Goal: Information Seeking & Learning: Learn about a topic

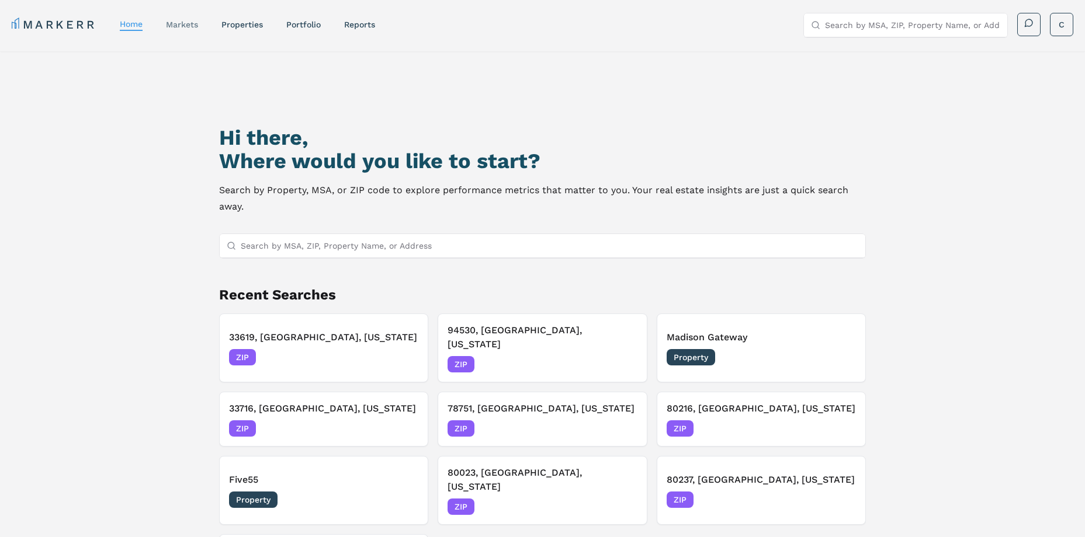
click at [186, 23] on link "markets" at bounding box center [182, 24] width 32 height 9
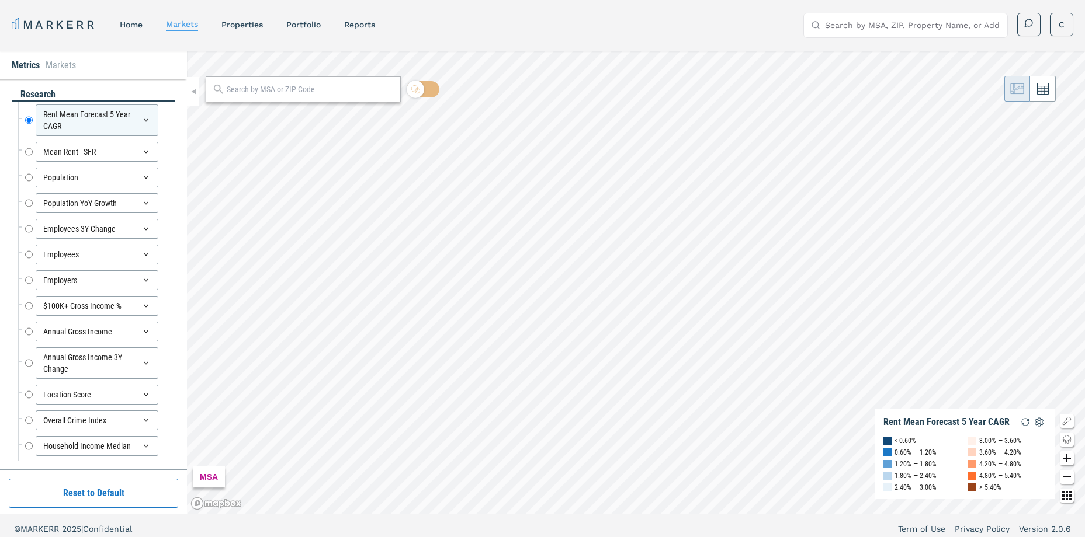
click at [289, 92] on input "text" at bounding box center [311, 90] width 168 height 12
type input "75025"
click at [303, 120] on span "75025, [GEOGRAPHIC_DATA], [US_STATE] ZIP" at bounding box center [303, 115] width 195 height 18
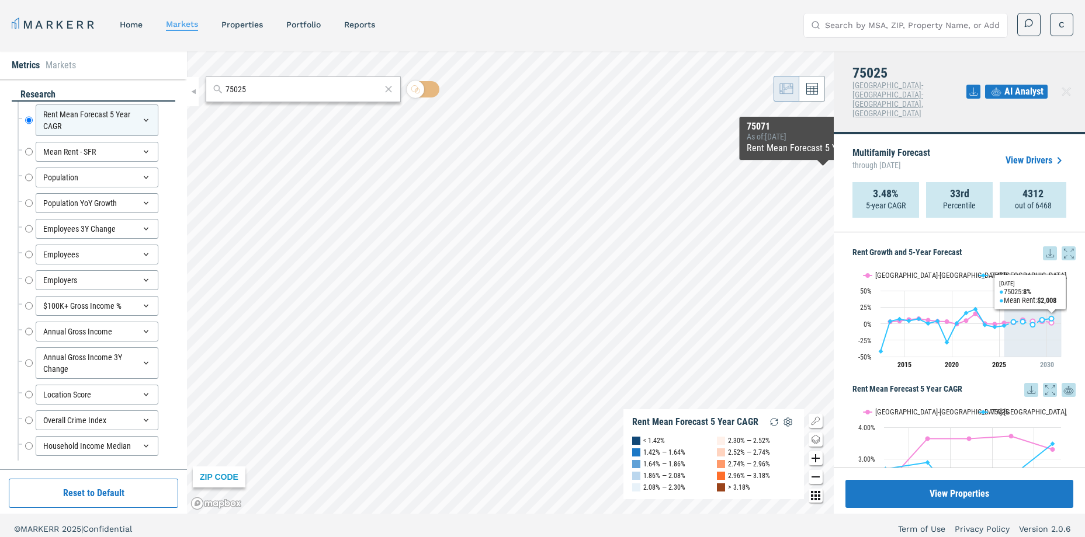
click at [1061, 247] on icon at bounding box center [1068, 254] width 14 height 14
click at [1029, 154] on link "View Drivers" at bounding box center [1035, 161] width 61 height 14
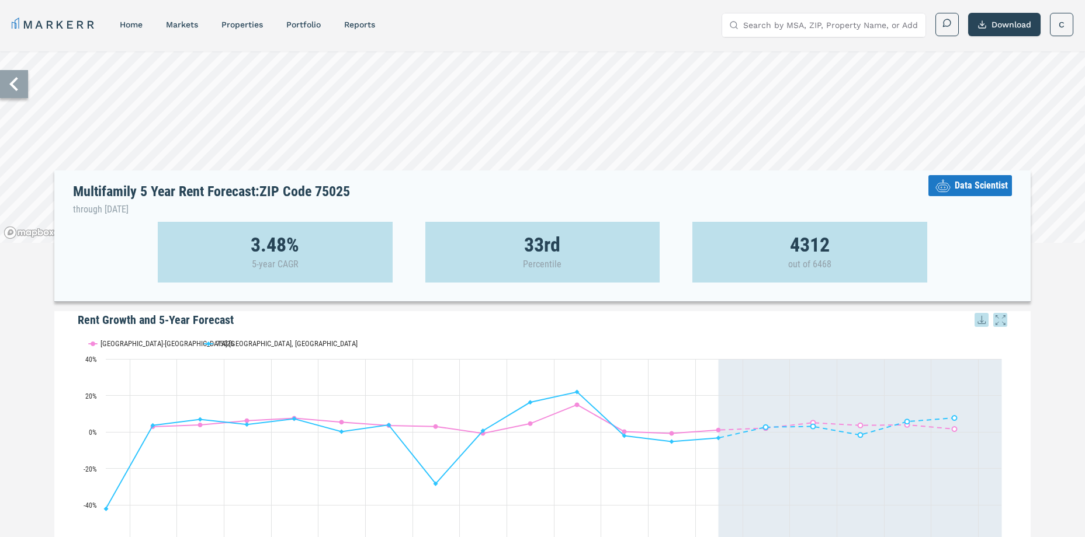
click at [986, 188] on span "Data Scientist" at bounding box center [981, 186] width 53 height 14
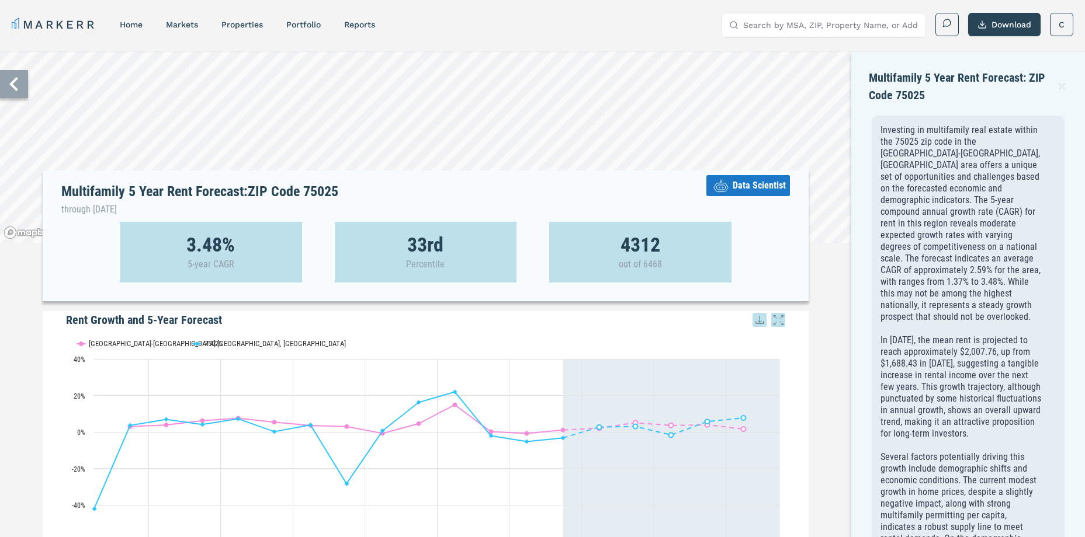
click at [12, 93] on icon at bounding box center [14, 84] width 28 height 28
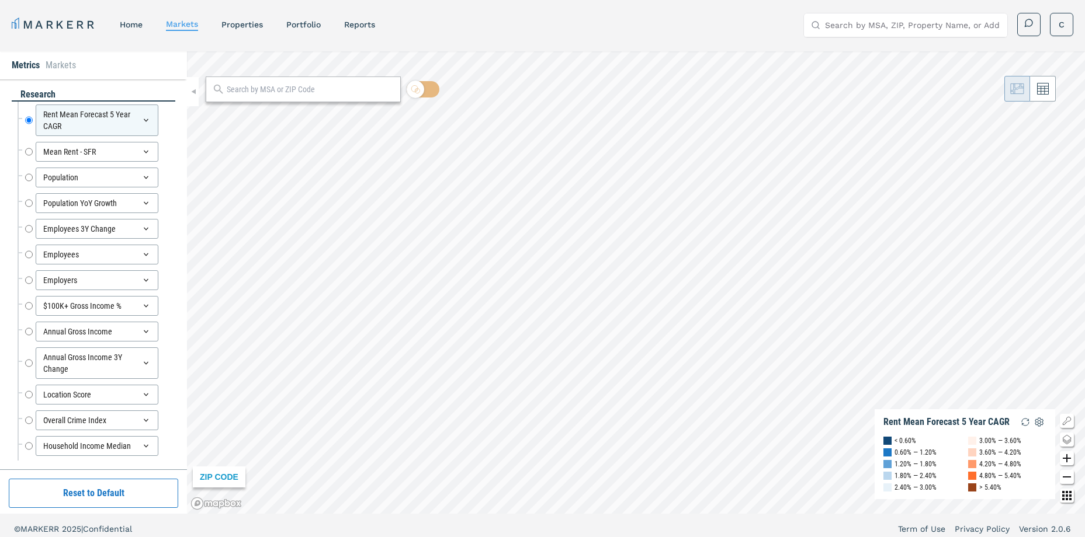
click at [307, 89] on input "text" at bounding box center [311, 90] width 168 height 12
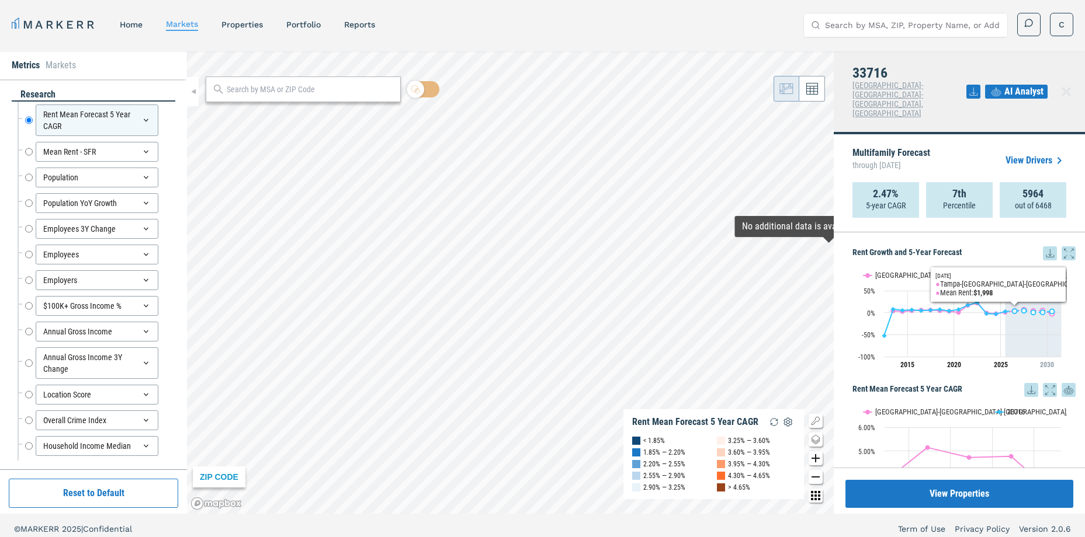
click at [1061, 247] on icon at bounding box center [1068, 254] width 14 height 14
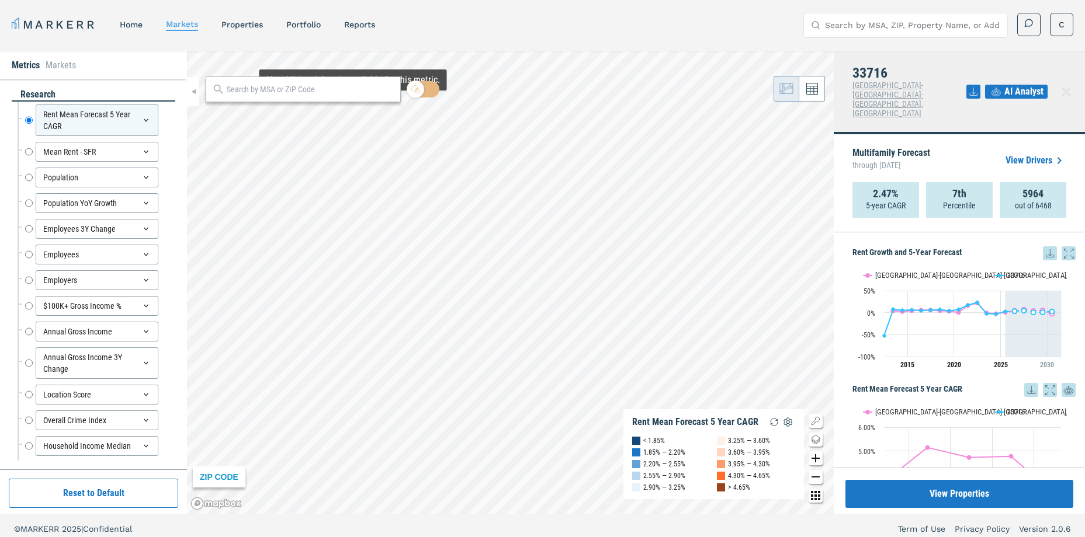
click at [302, 98] on div at bounding box center [303, 90] width 195 height 26
click at [296, 91] on input "text" at bounding box center [311, 90] width 168 height 12
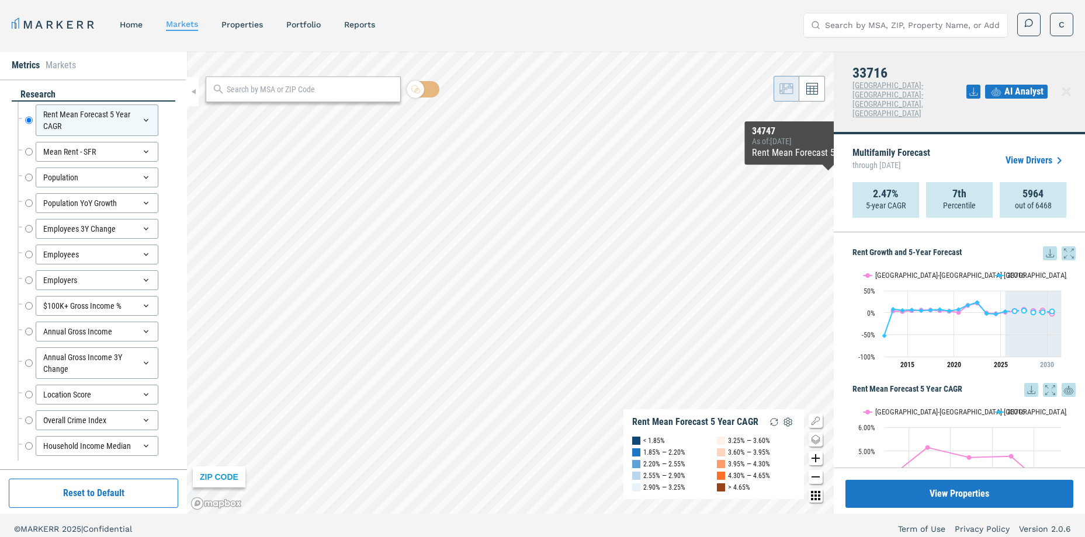
click at [1061, 247] on icon at bounding box center [1068, 254] width 14 height 14
click at [1017, 85] on span "AI Analyst" at bounding box center [1023, 92] width 39 height 14
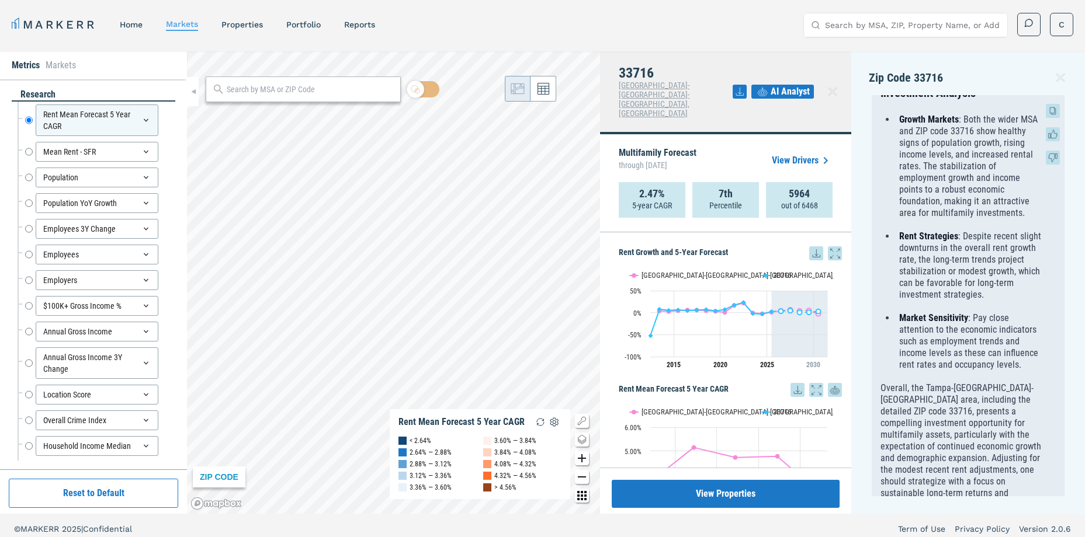
scroll to position [1003, 0]
click at [796, 154] on link "View Drivers" at bounding box center [802, 161] width 61 height 14
